Goal: Check status: Check status

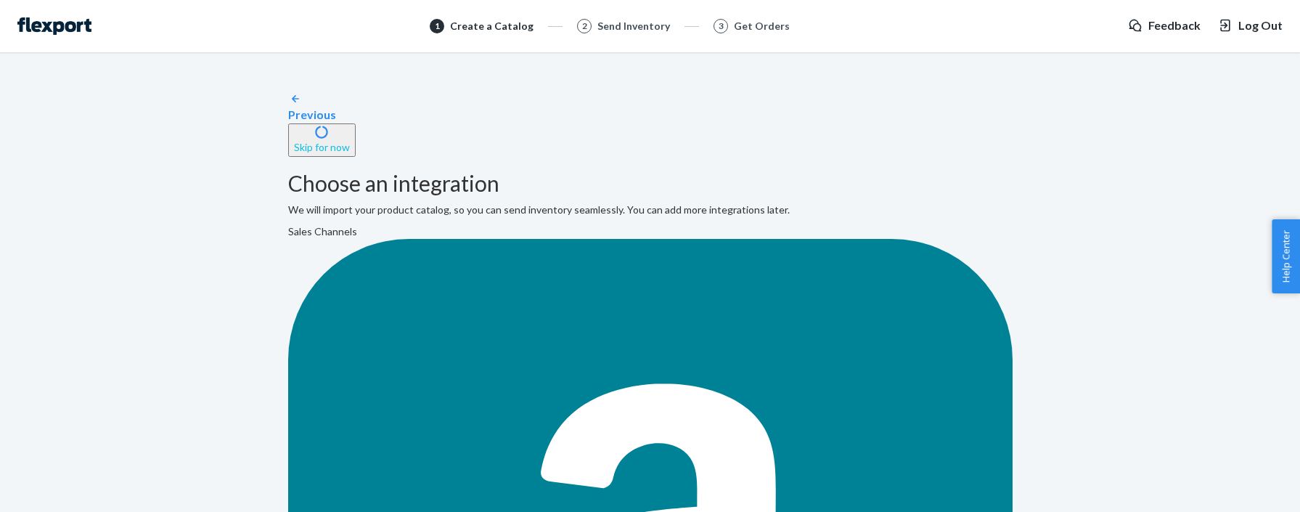
click at [356, 123] on button "Skip for now" at bounding box center [322, 139] width 68 height 33
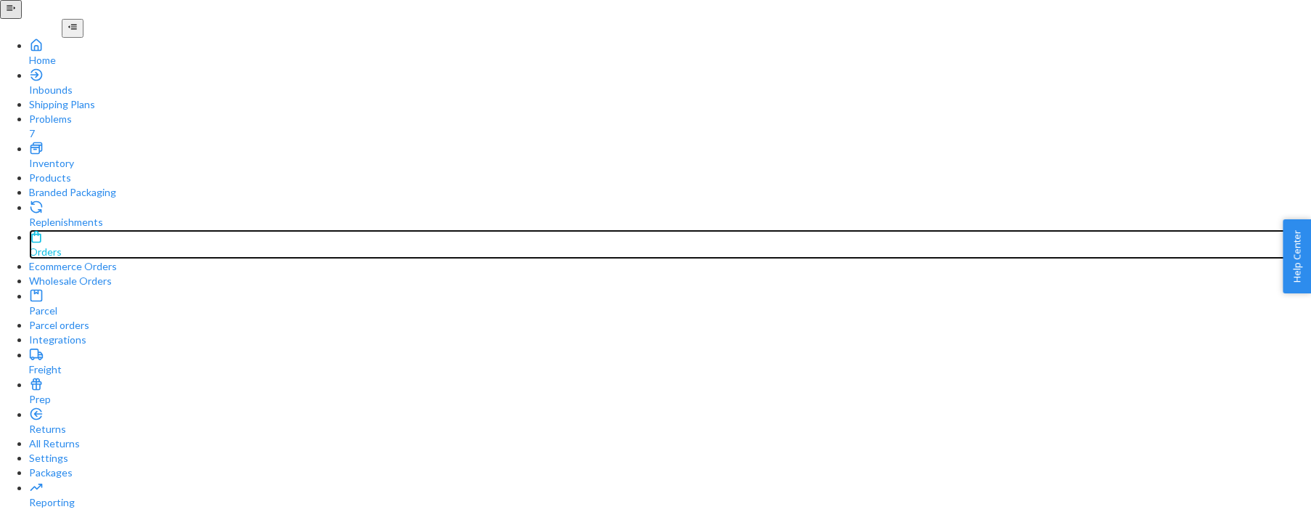
click at [71, 245] on div "Orders" at bounding box center [670, 252] width 1282 height 15
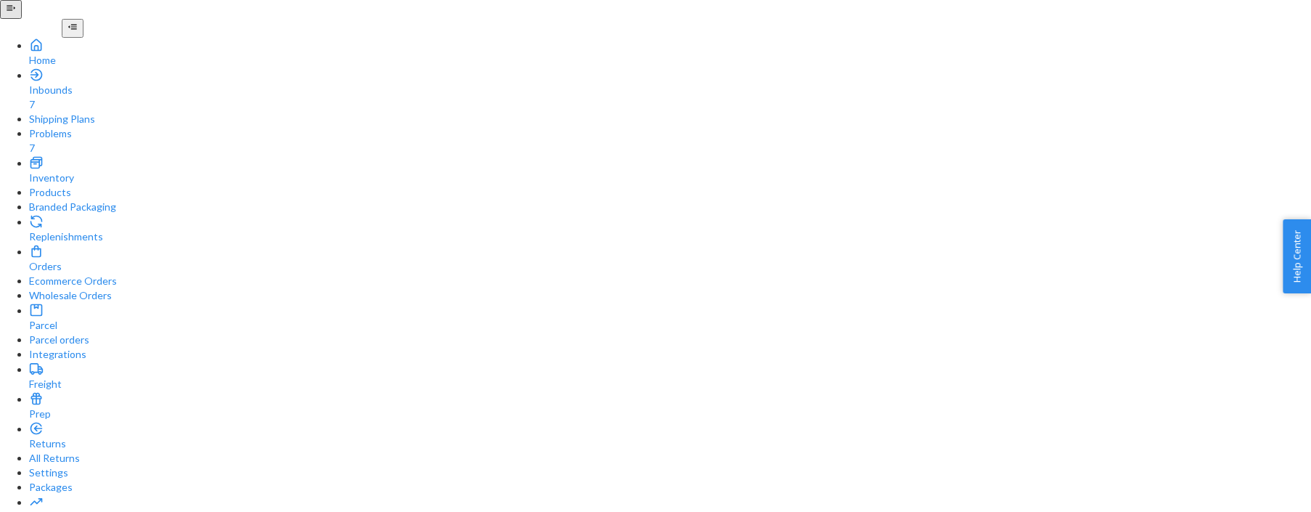
paste input "r366623430"
paste input "E853571"
type input "E853571"
